Goal: Transaction & Acquisition: Purchase product/service

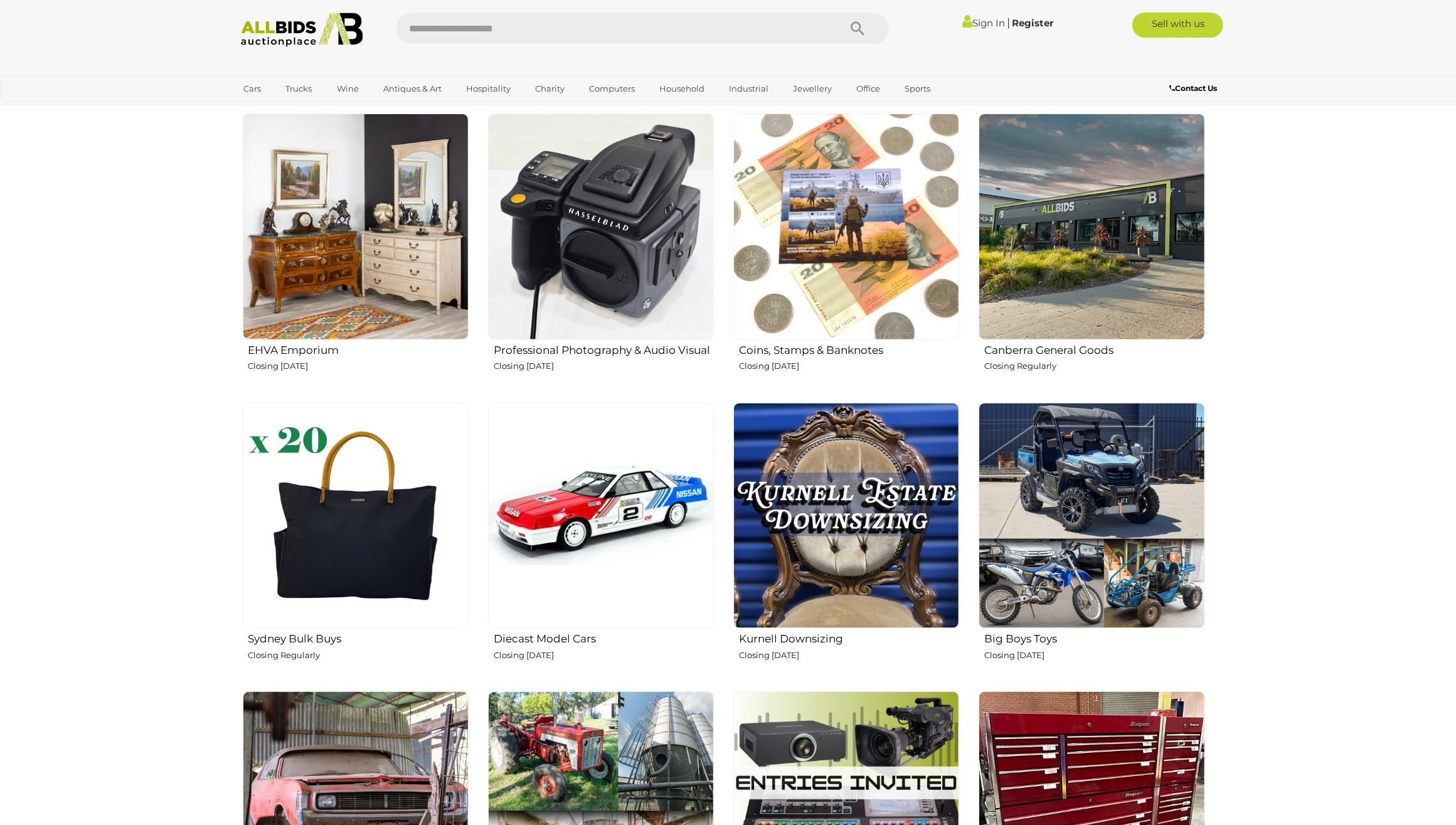
scroll to position [1720, 0]
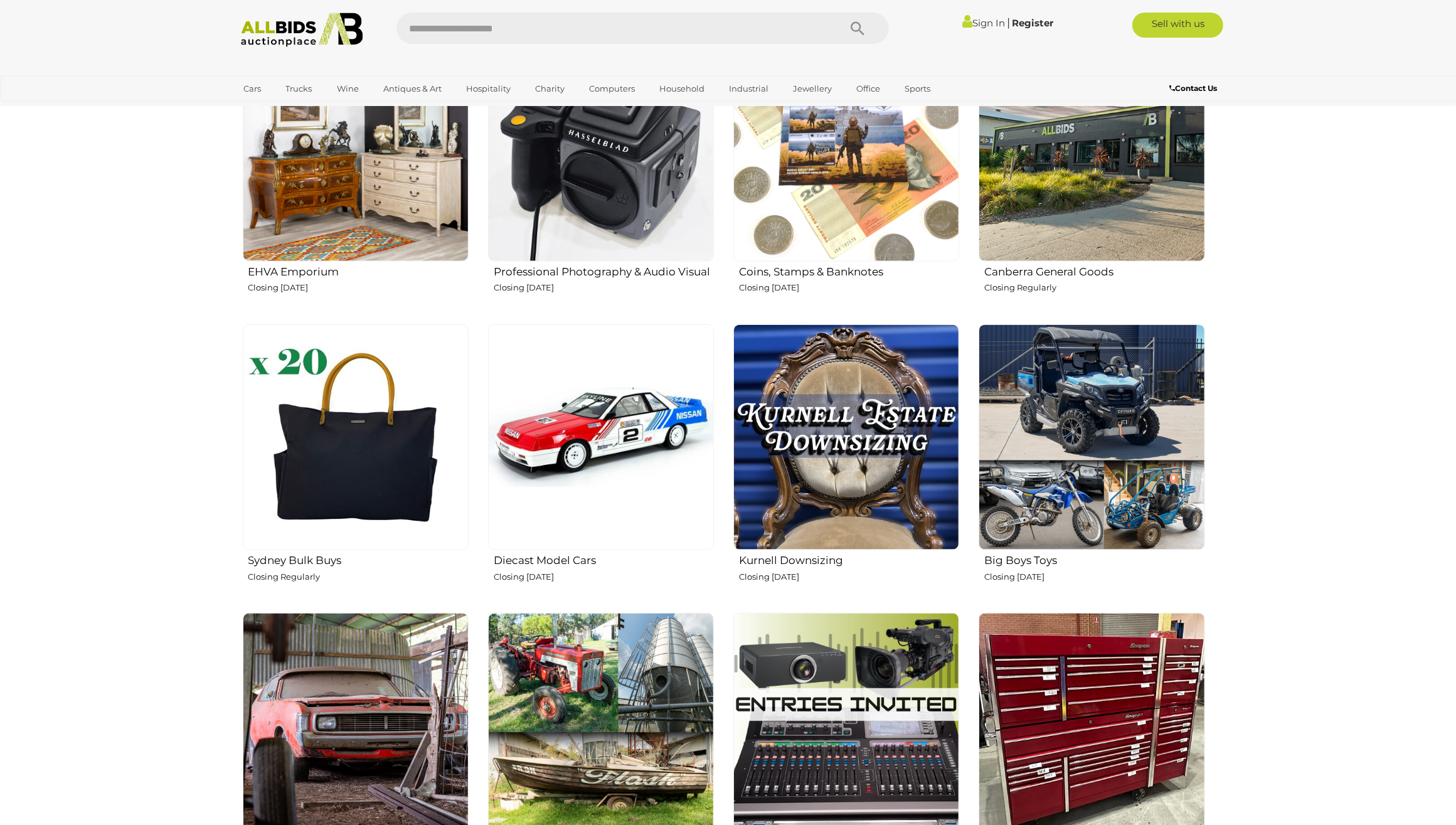
click at [592, 744] on img at bounding box center [601, 726] width 226 height 226
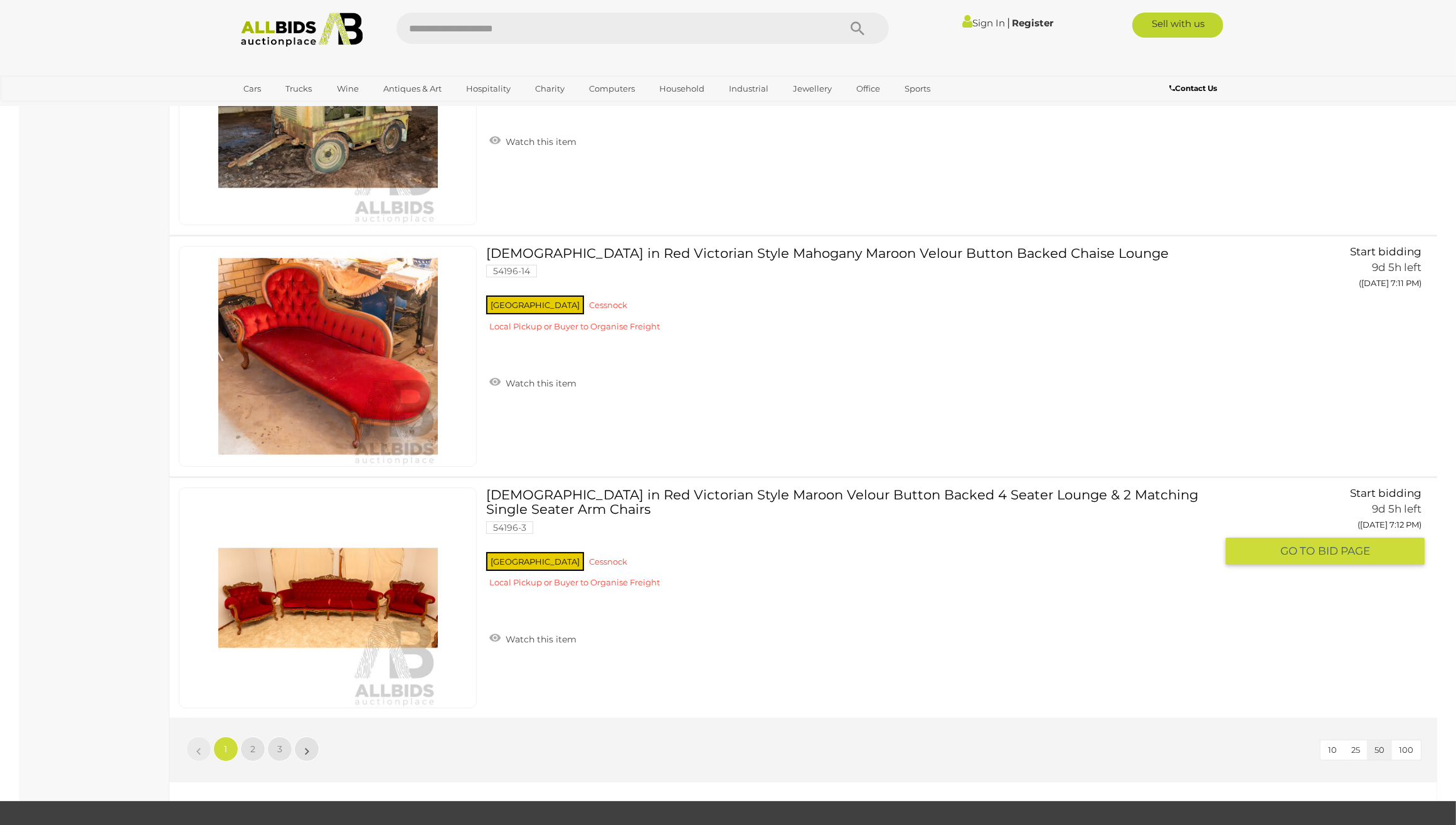
scroll to position [11763, 0]
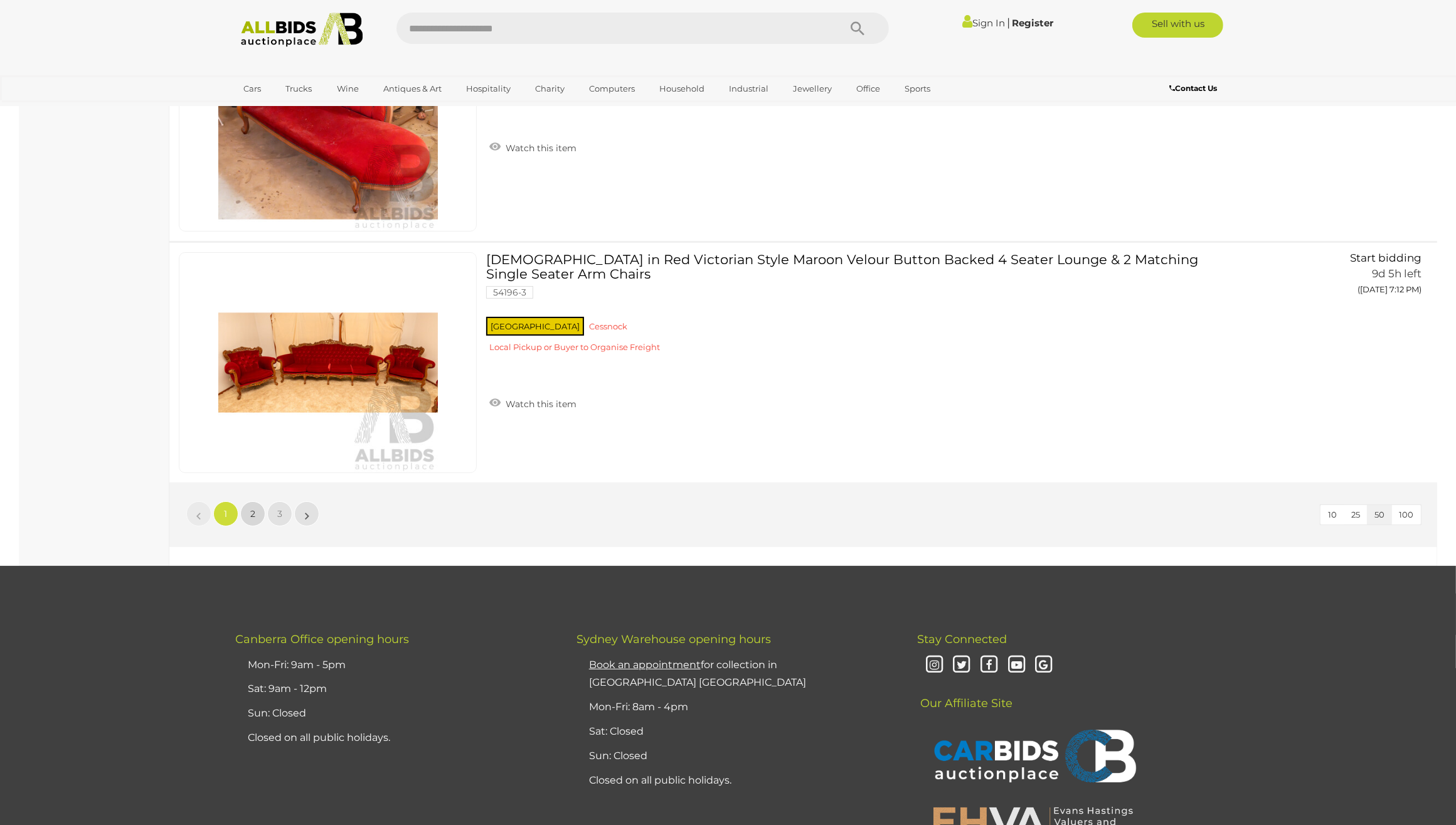
click at [252, 513] on span "2" at bounding box center [253, 513] width 5 height 11
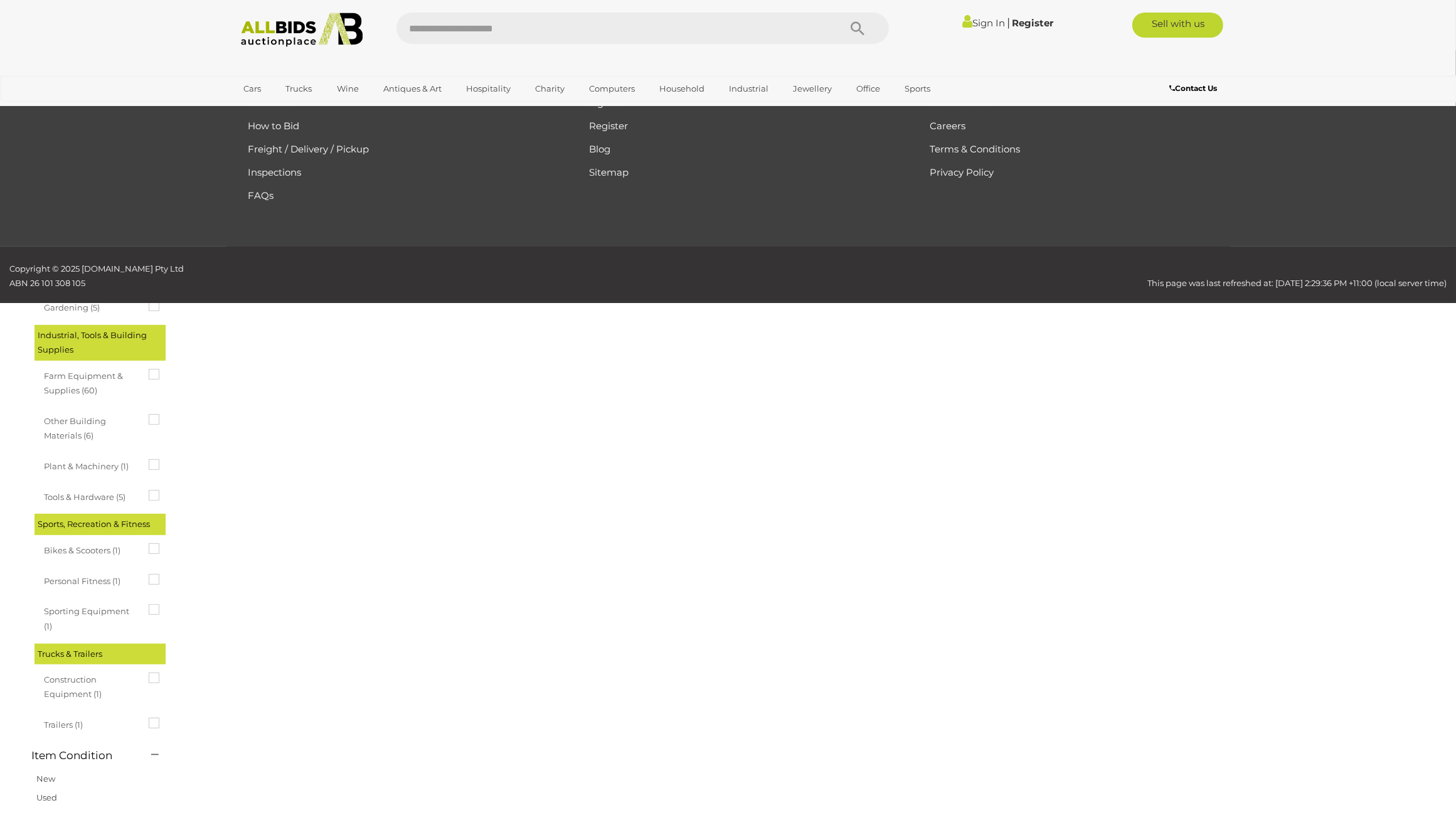
scroll to position [44, 0]
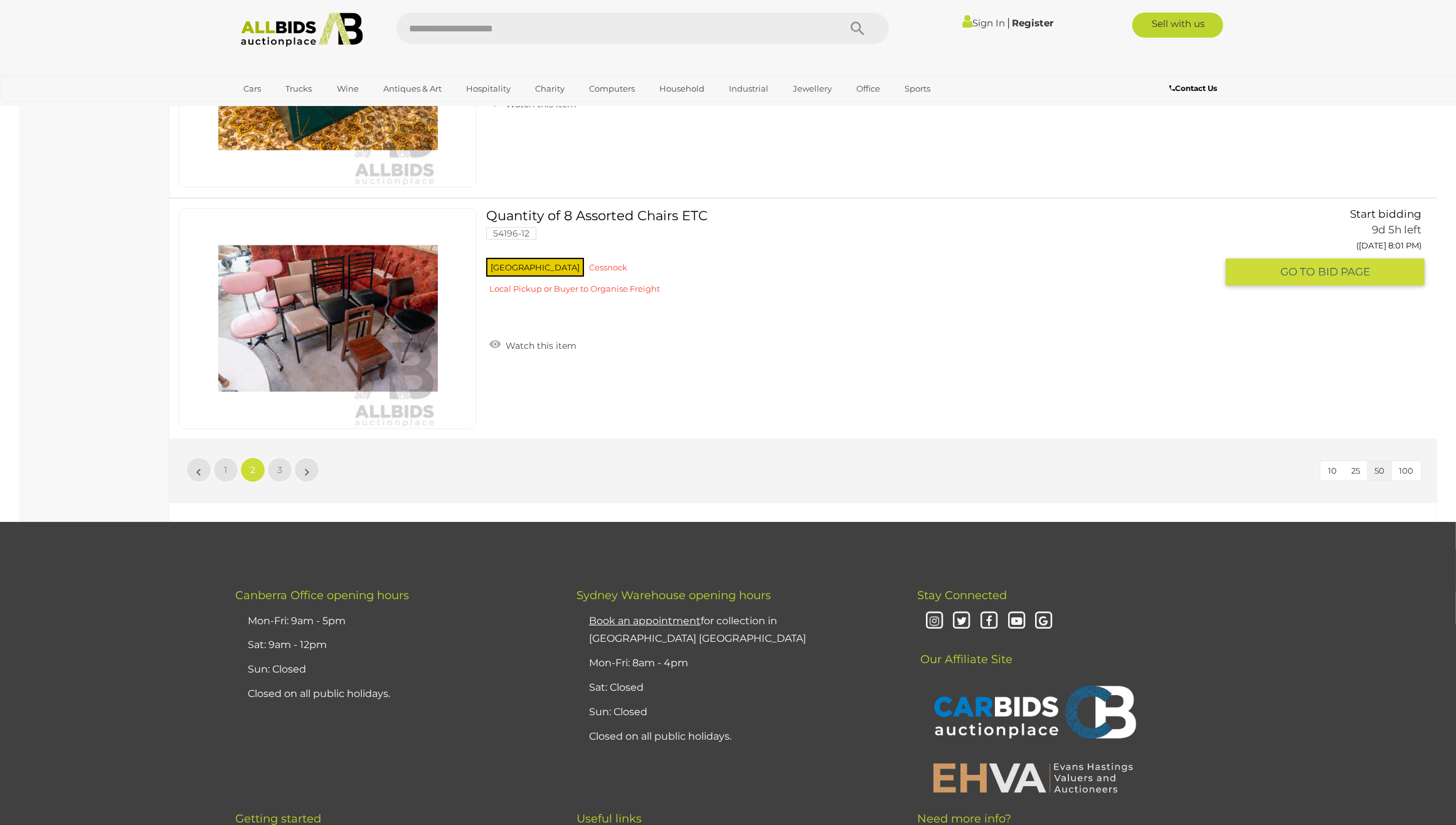
scroll to position [11885, 0]
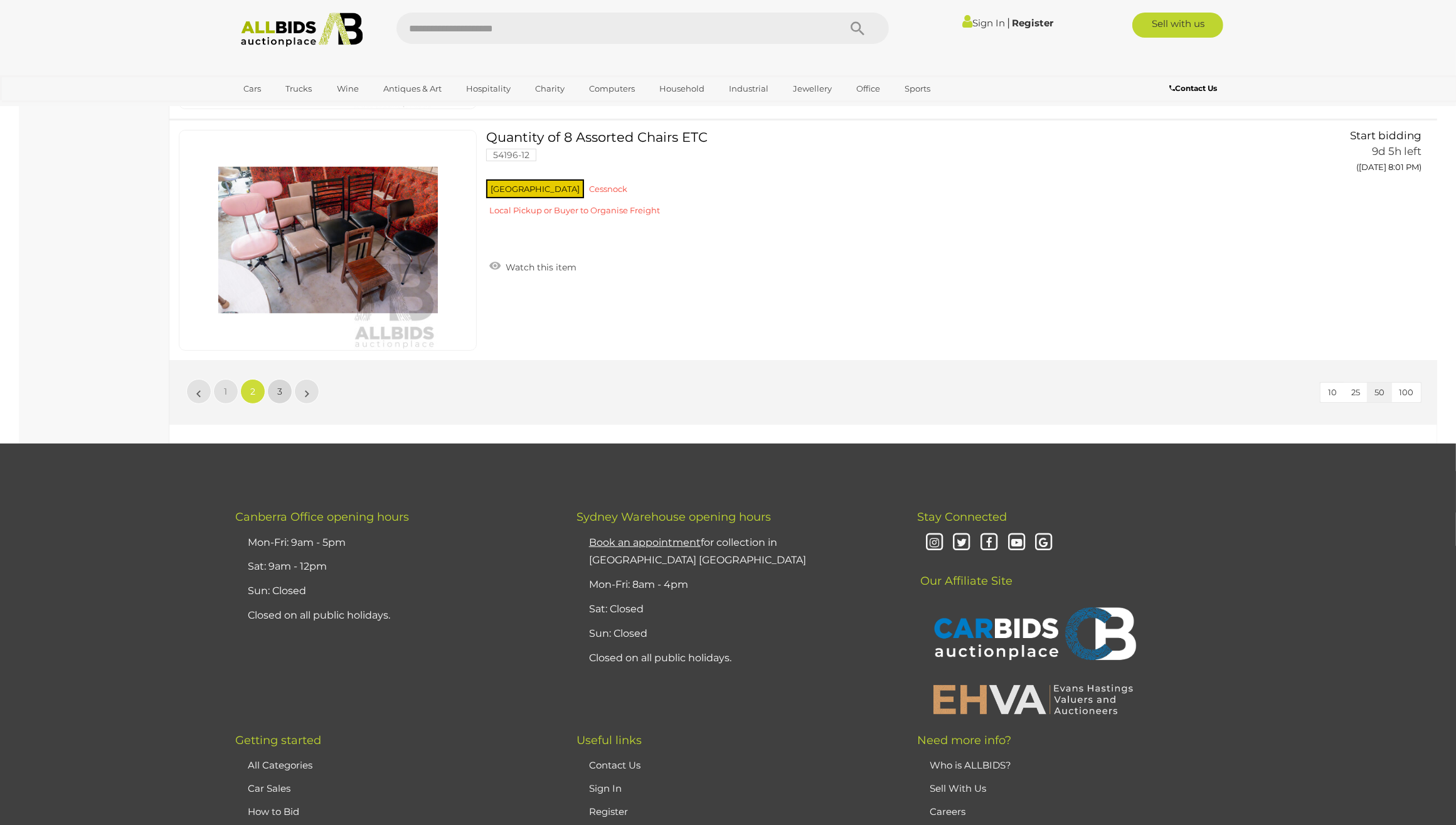
click at [278, 393] on span "3" at bounding box center [279, 391] width 5 height 11
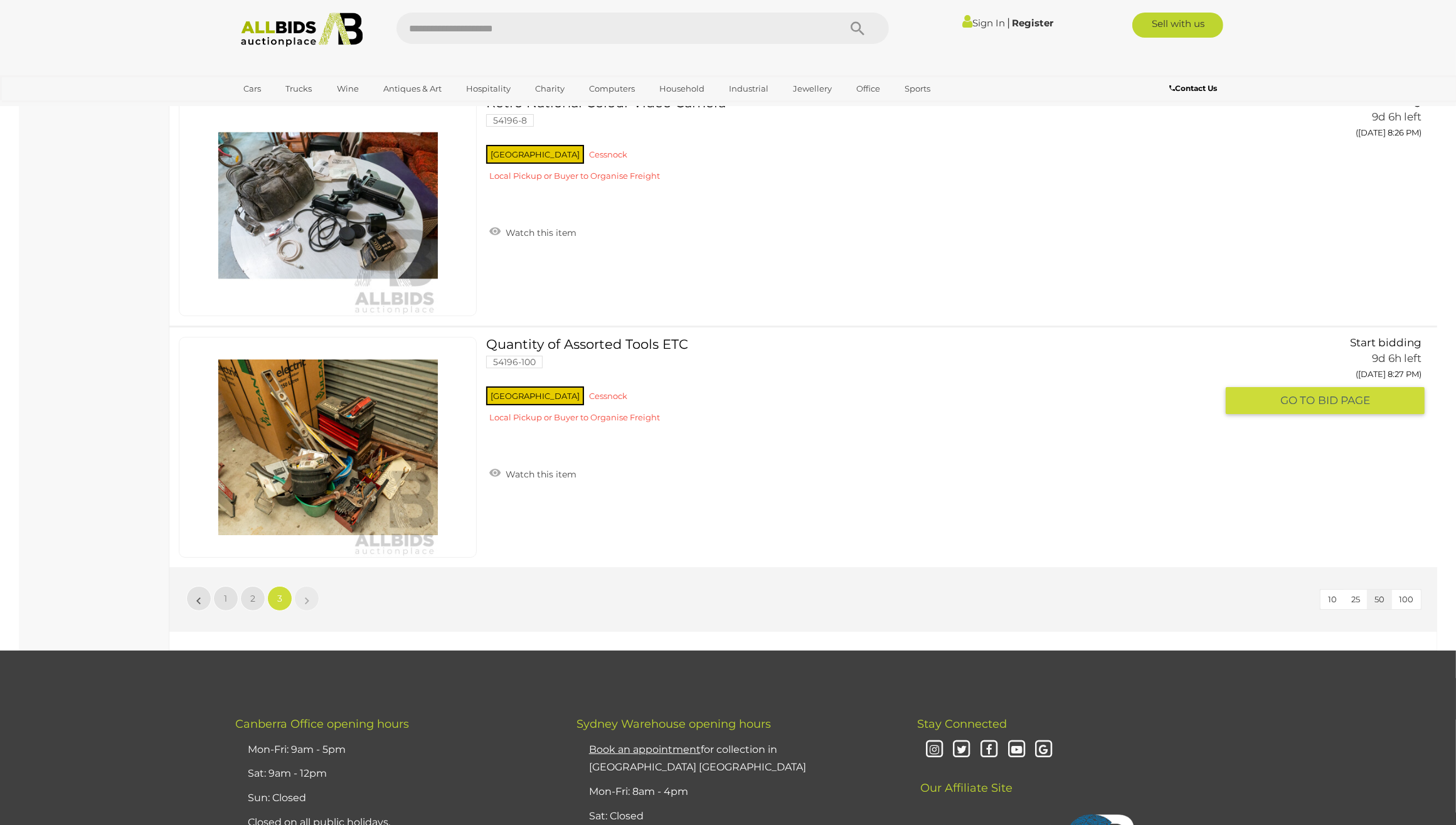
scroll to position [6195, 0]
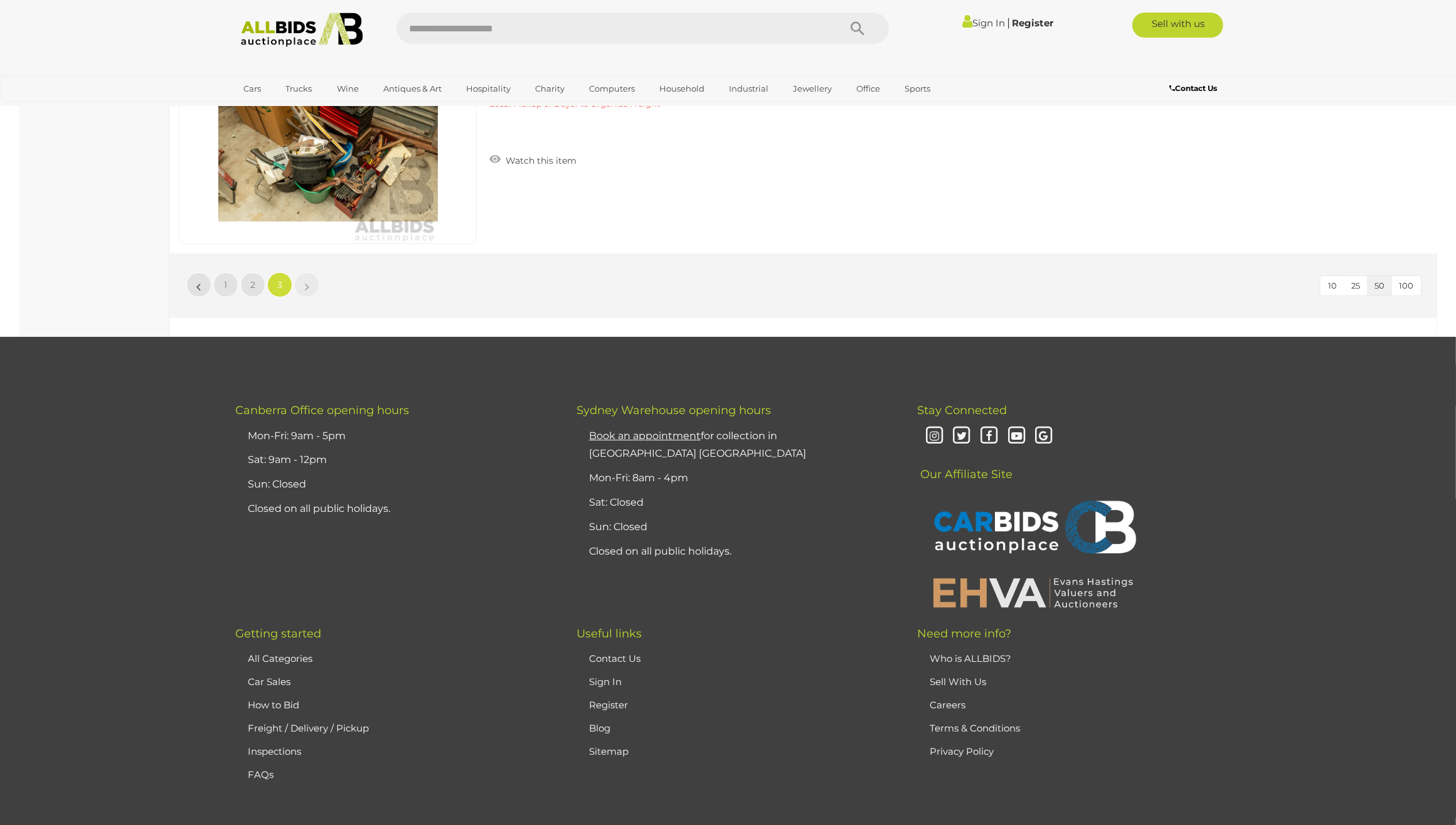
click at [484, 29] on input "text" at bounding box center [611, 28] width 430 height 31
type input "****"
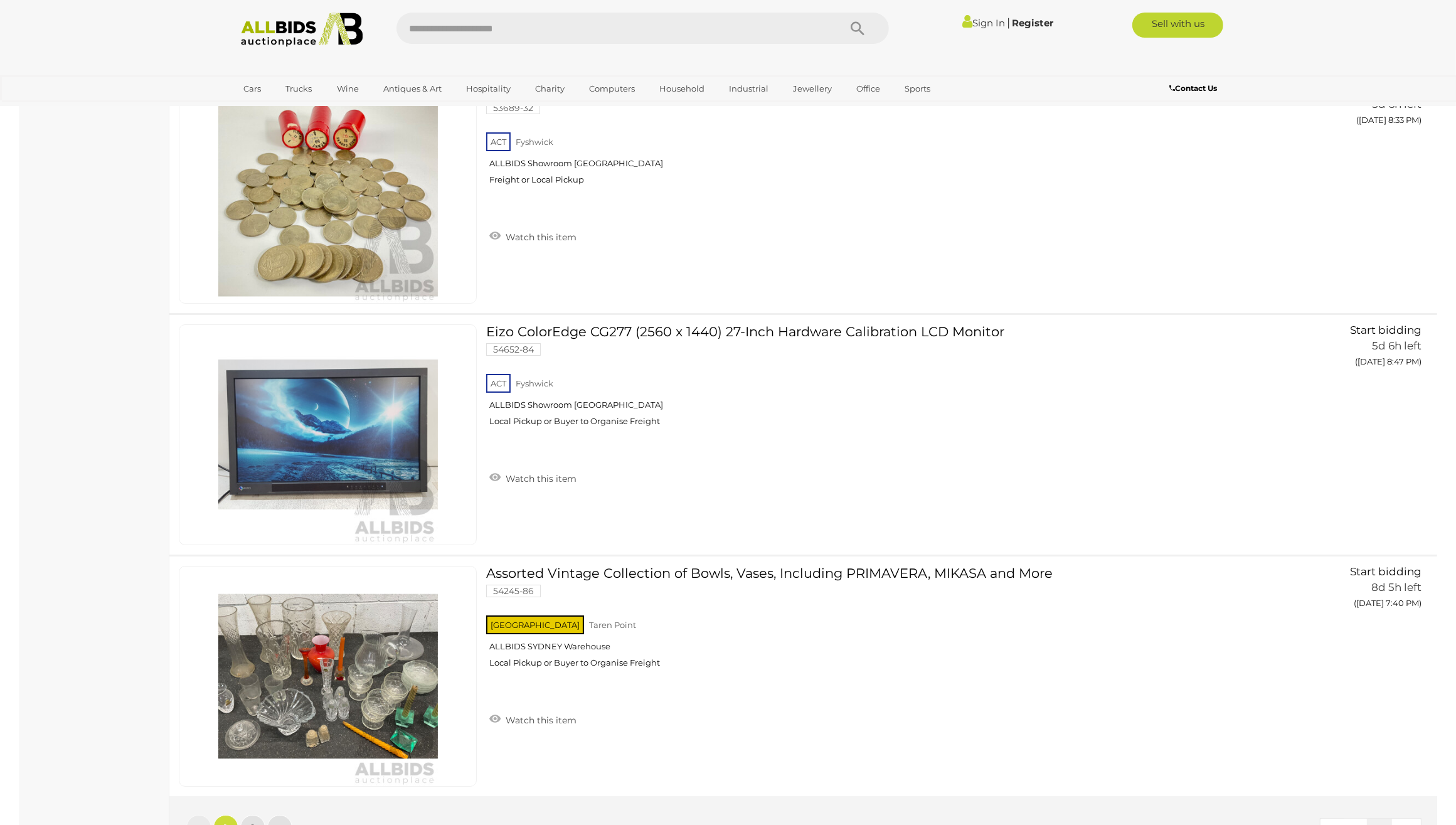
scroll to position [11135, 0]
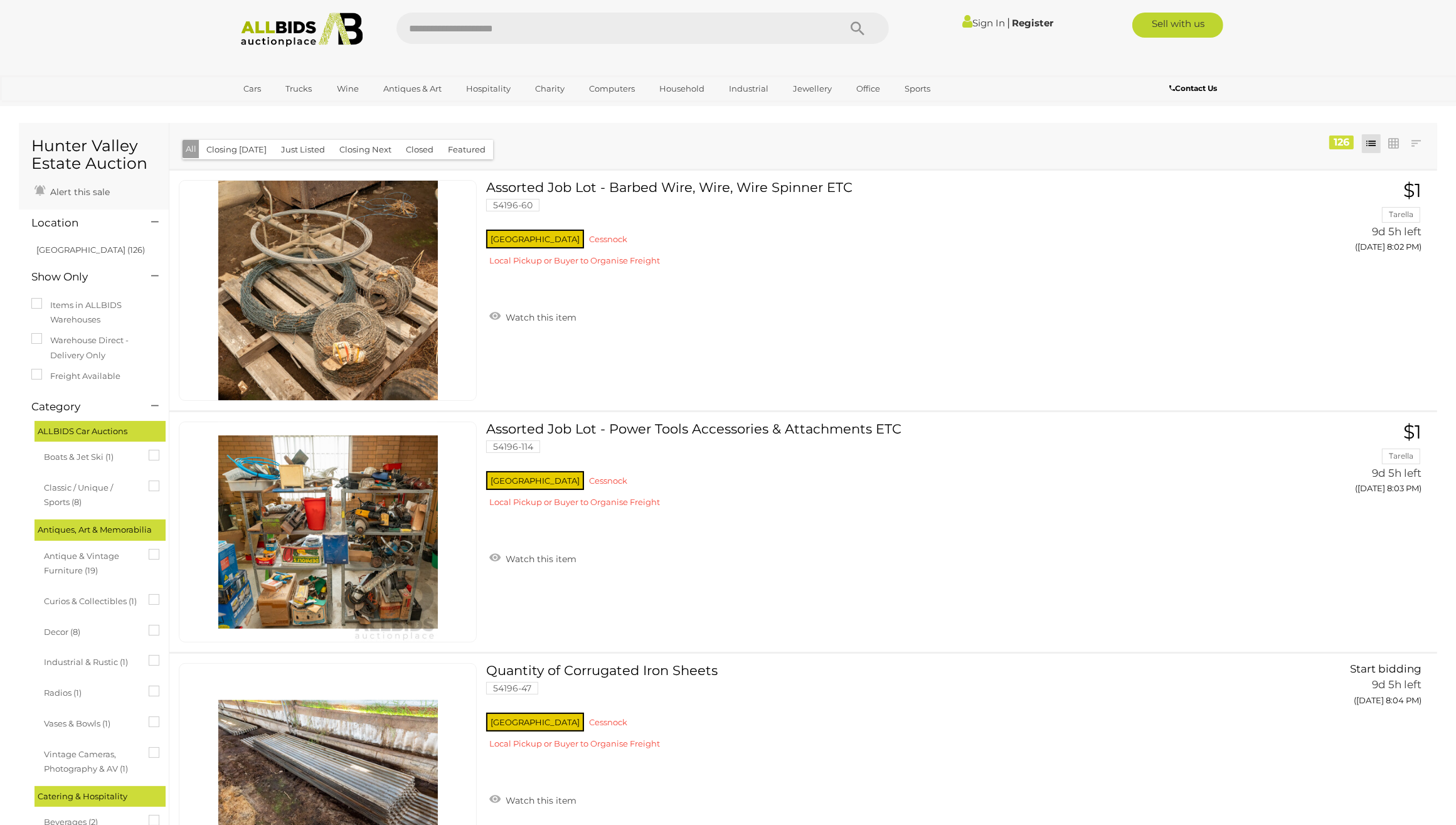
scroll to position [44, 0]
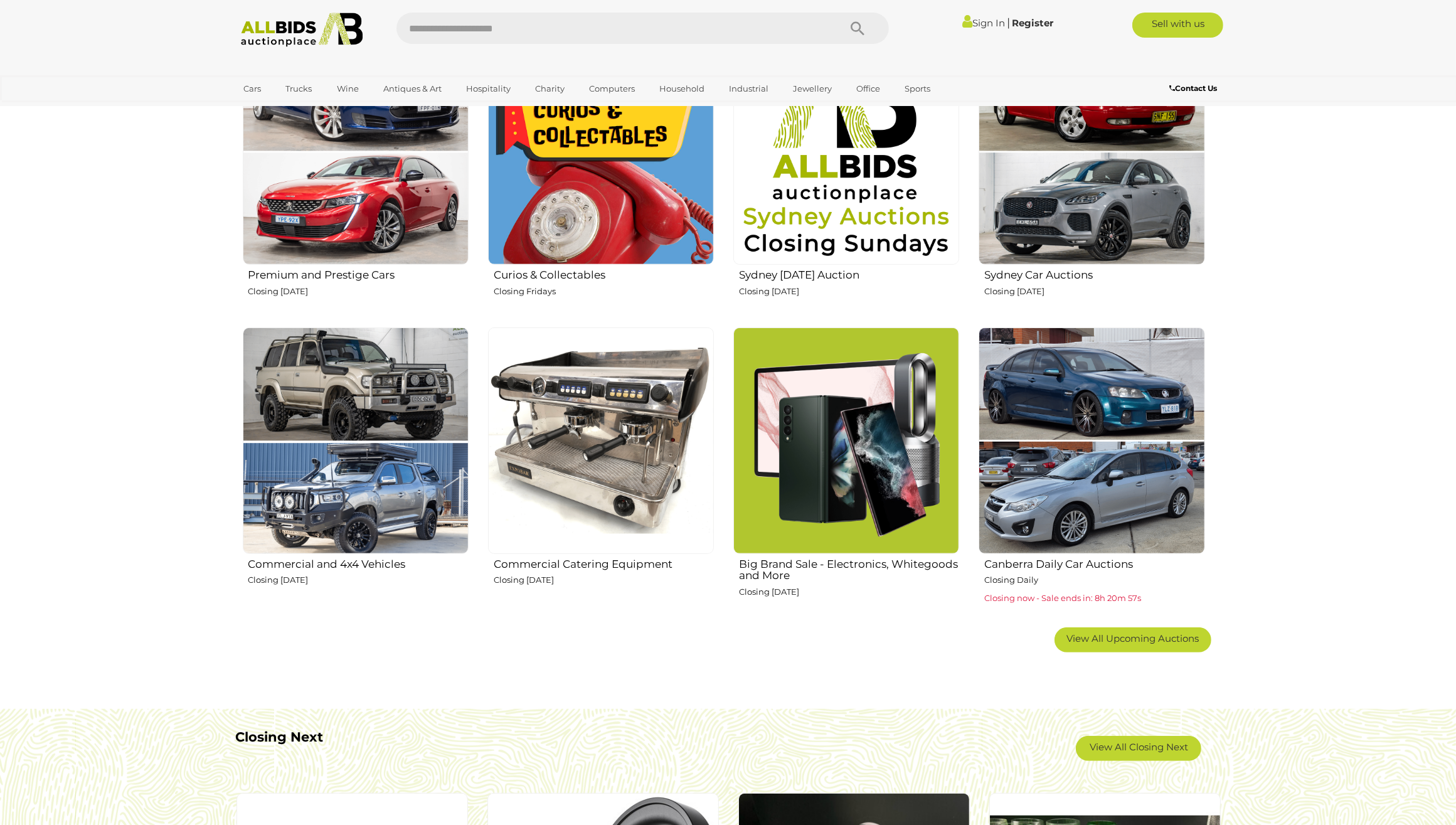
scroll to position [784, 0]
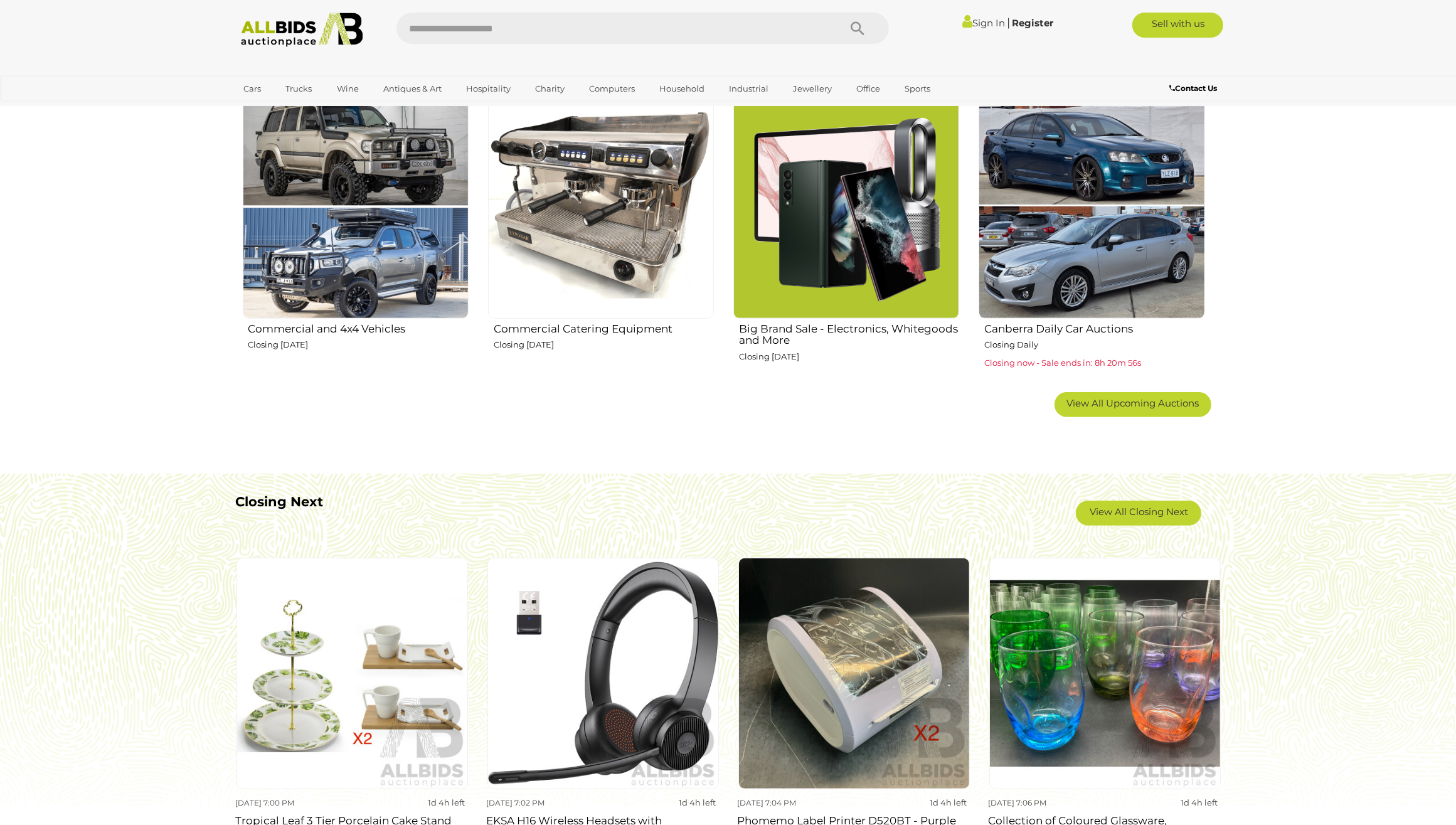
click at [1121, 389] on div "Premium and Prestige Cars Closing Wednesday 15th October Curios & Collectables" at bounding box center [724, 97] width 982 height 589
click at [1107, 406] on span "View All Upcoming Auctions" at bounding box center [1132, 403] width 133 height 12
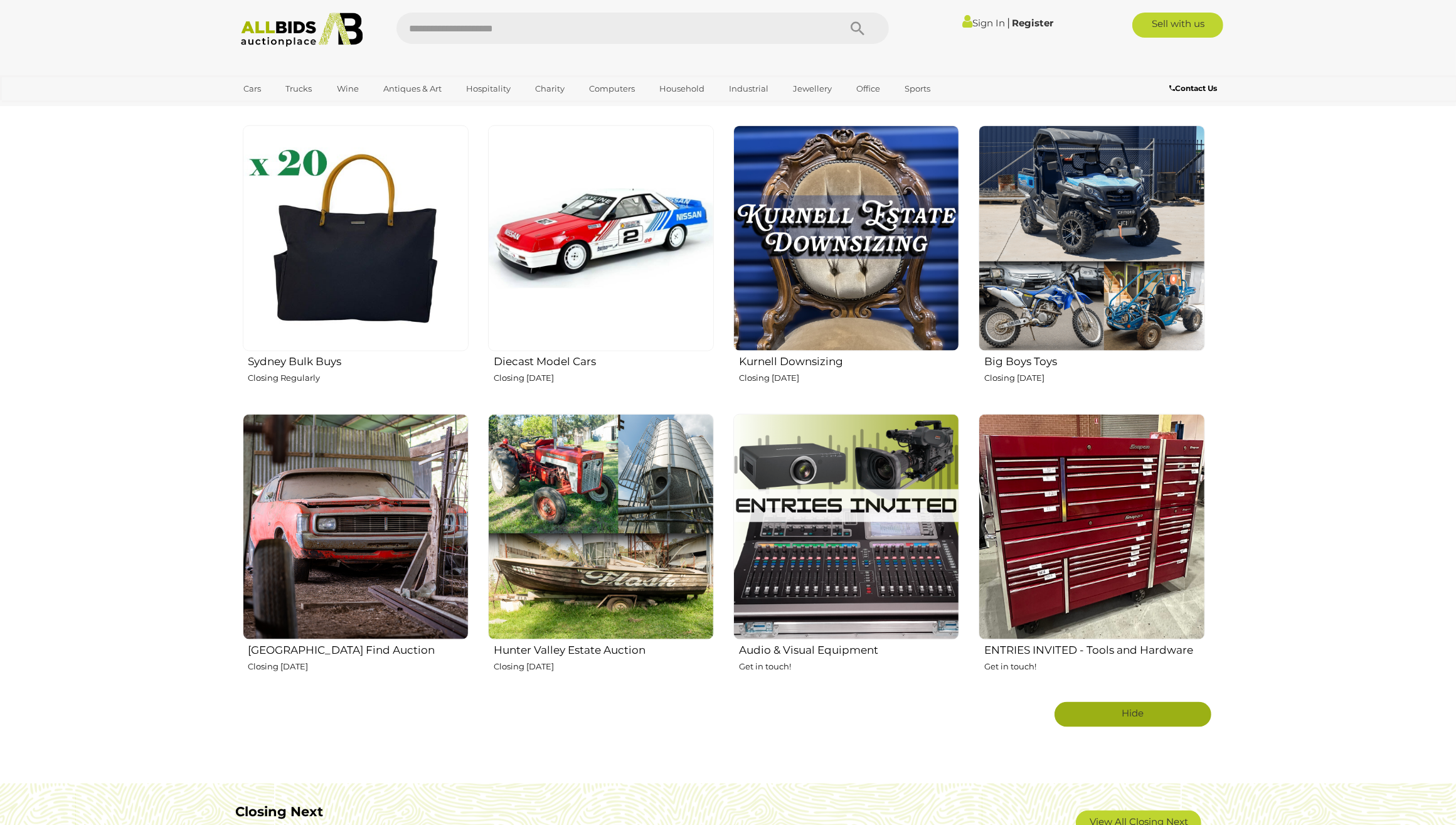
scroll to position [1930, 0]
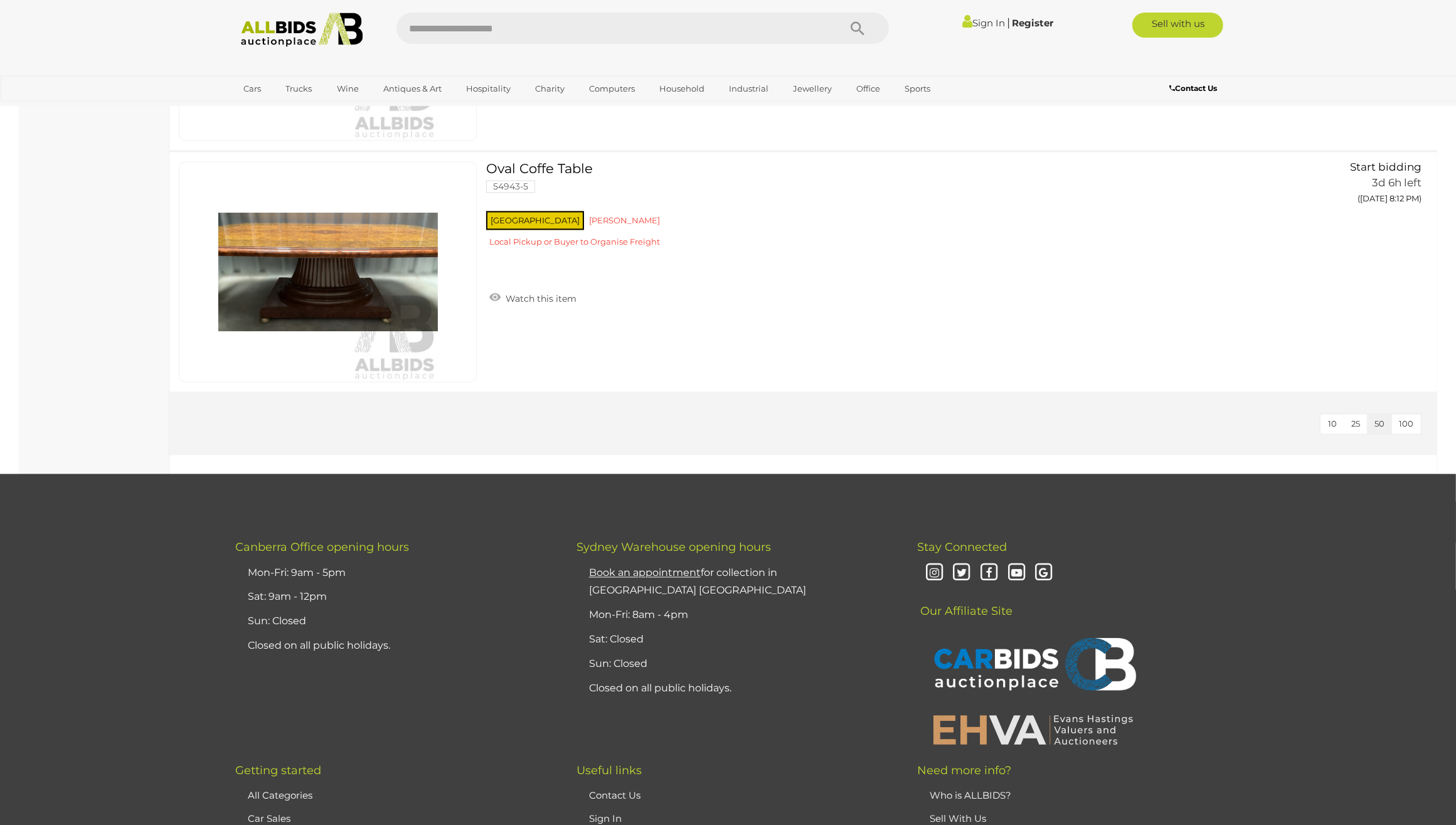
scroll to position [2839, 0]
